Goal: Navigation & Orientation: Find specific page/section

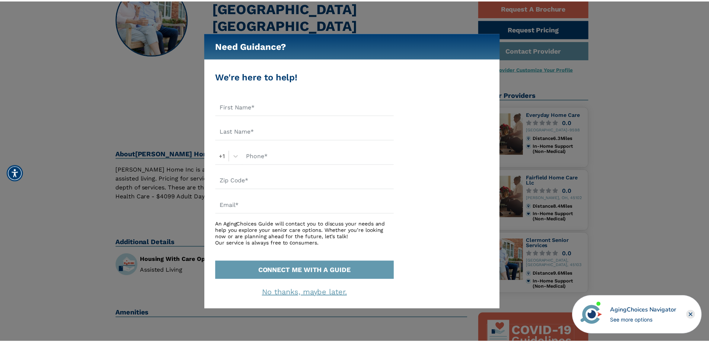
scroll to position [74, 0]
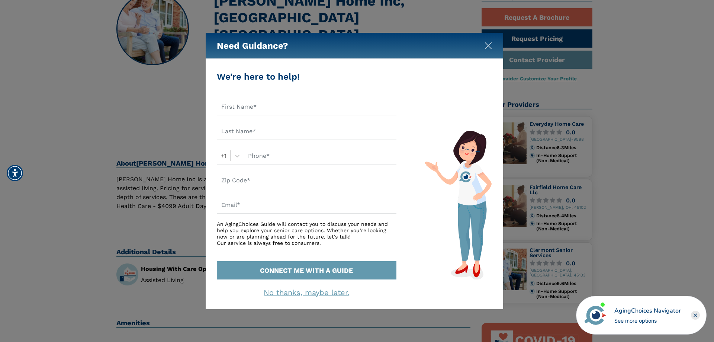
click at [487, 46] on img "Close" at bounding box center [488, 45] width 7 height 7
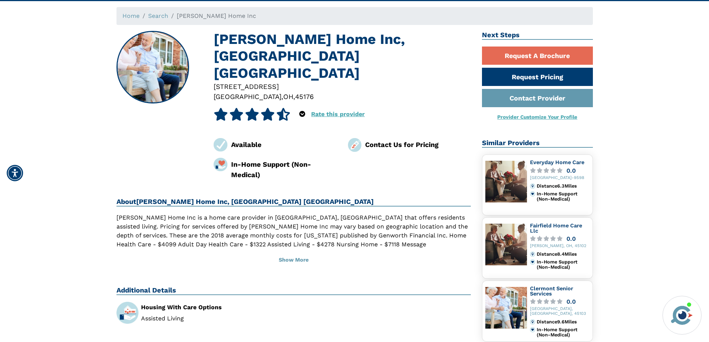
scroll to position [0, 0]
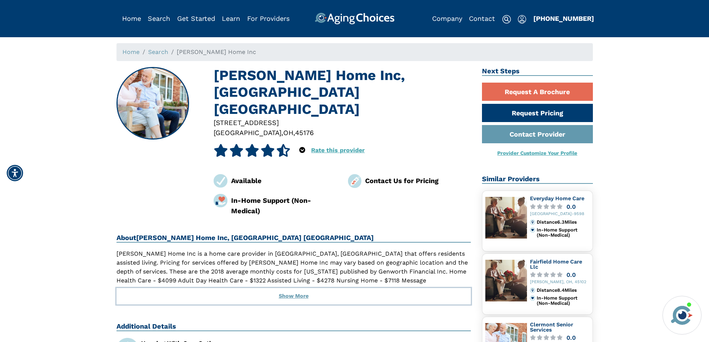
click at [288, 288] on button "Show More" at bounding box center [293, 296] width 354 height 16
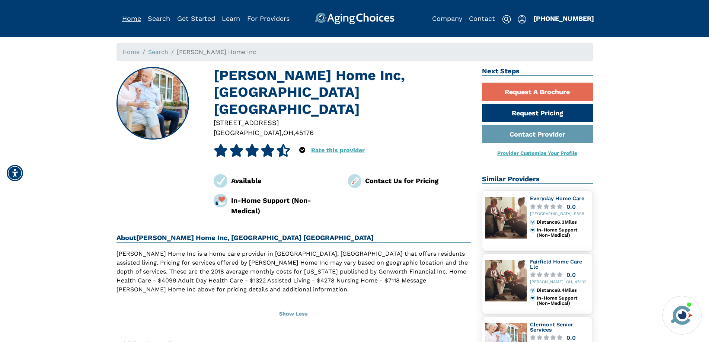
click at [133, 18] on link "Home" at bounding box center [131, 19] width 19 height 8
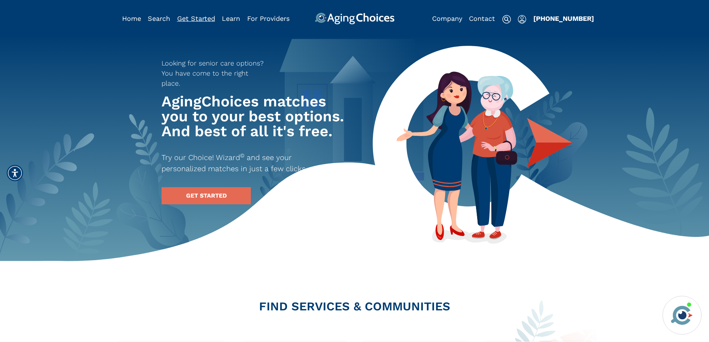
click at [184, 18] on link "Get Started" at bounding box center [196, 19] width 38 height 8
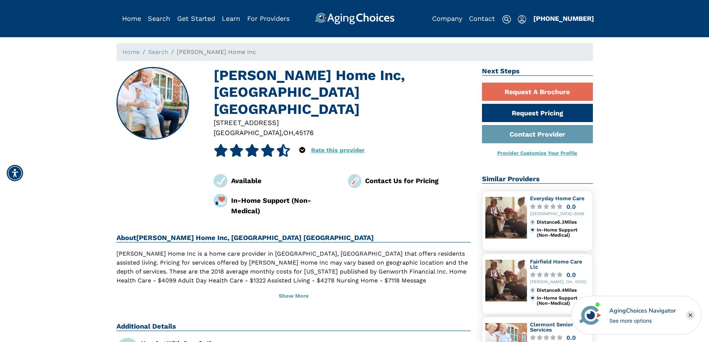
click at [208, 54] on span "[PERSON_NAME] Home Inc" at bounding box center [216, 51] width 79 height 7
